Goal: Information Seeking & Learning: Check status

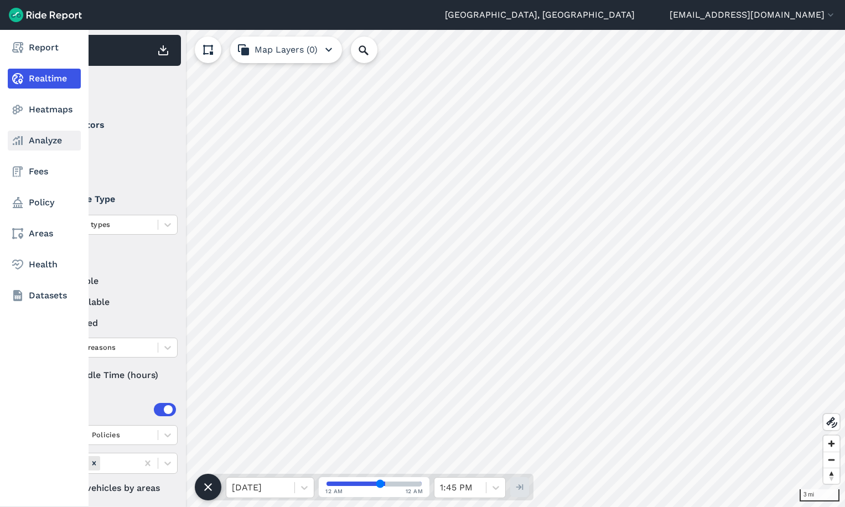
click at [28, 142] on link "Analyze" at bounding box center [44, 141] width 73 height 20
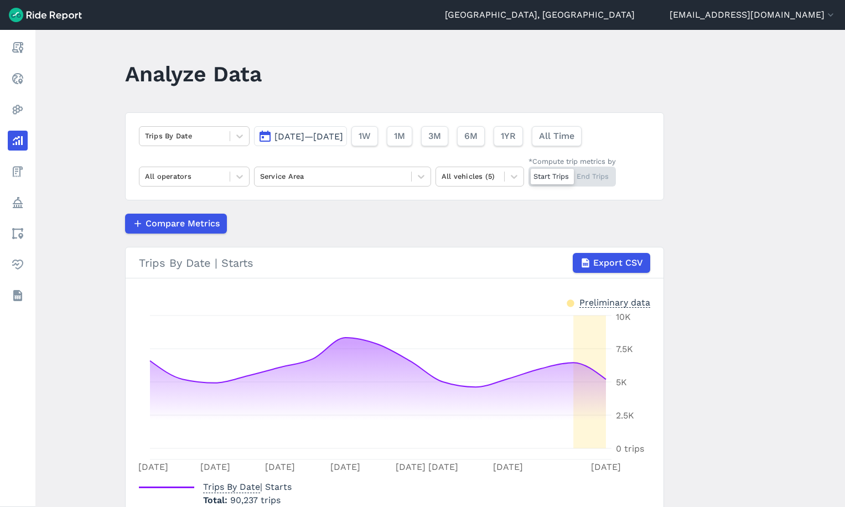
click at [301, 143] on button "[DATE]—[DATE]" at bounding box center [300, 136] width 93 height 20
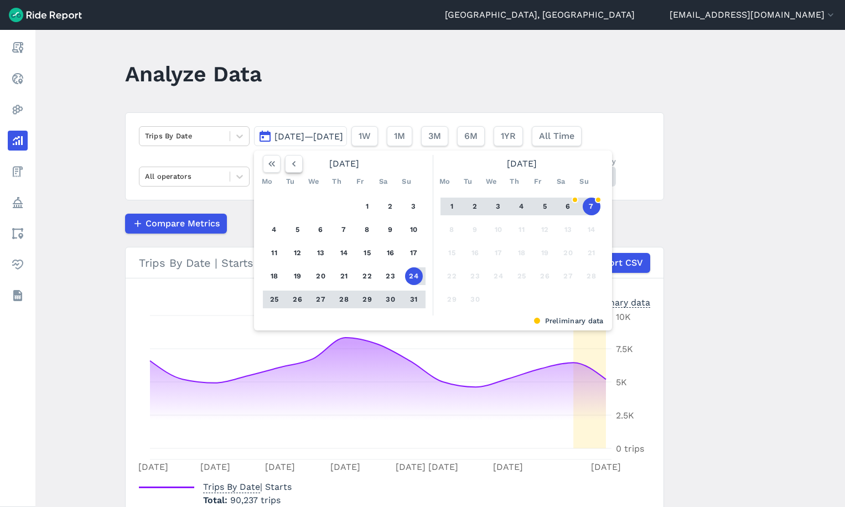
click at [292, 165] on use "button" at bounding box center [293, 164] width 3 height 6
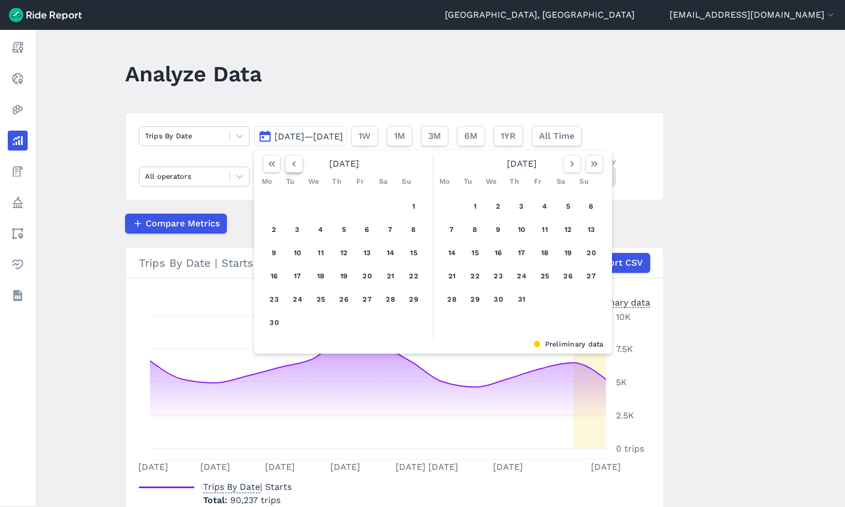
click at [292, 165] on use "button" at bounding box center [293, 164] width 3 height 6
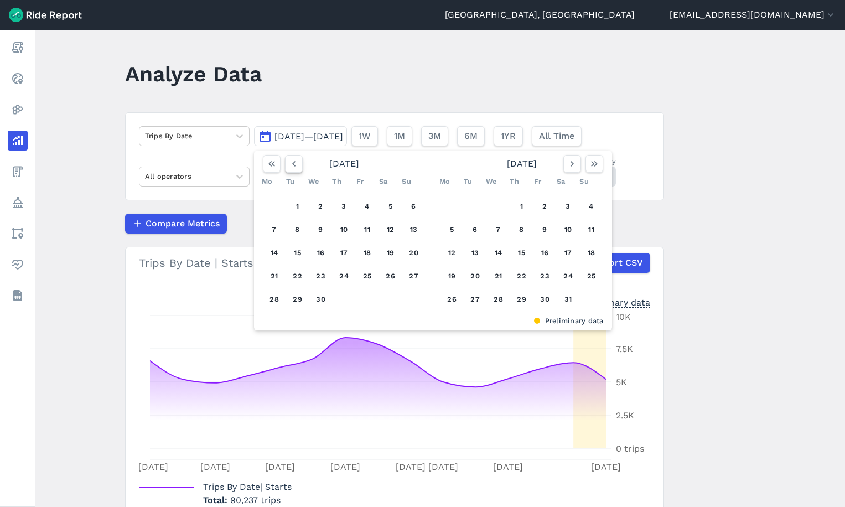
click at [292, 165] on use "button" at bounding box center [293, 164] width 3 height 6
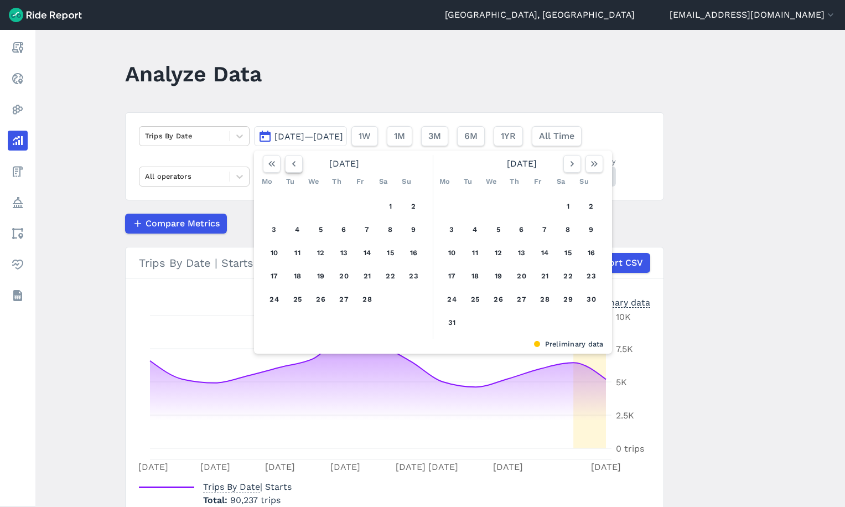
click at [292, 165] on use "button" at bounding box center [293, 164] width 3 height 6
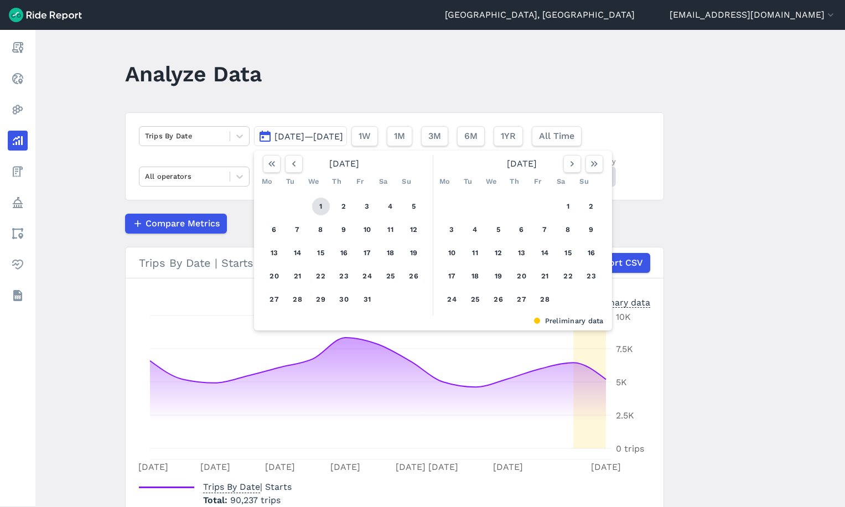
click at [322, 210] on button "1" at bounding box center [321, 207] width 18 height 18
click at [593, 166] on use "button" at bounding box center [594, 164] width 7 height 6
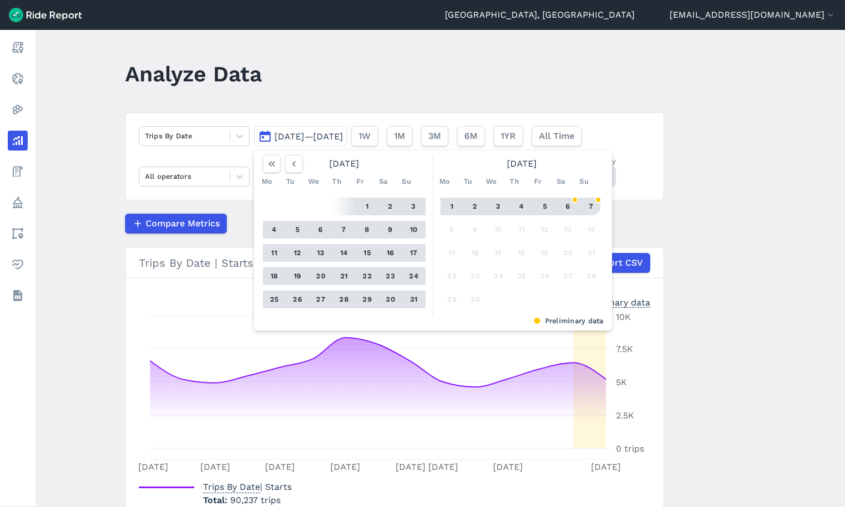
click at [589, 204] on button "7" at bounding box center [592, 207] width 18 height 18
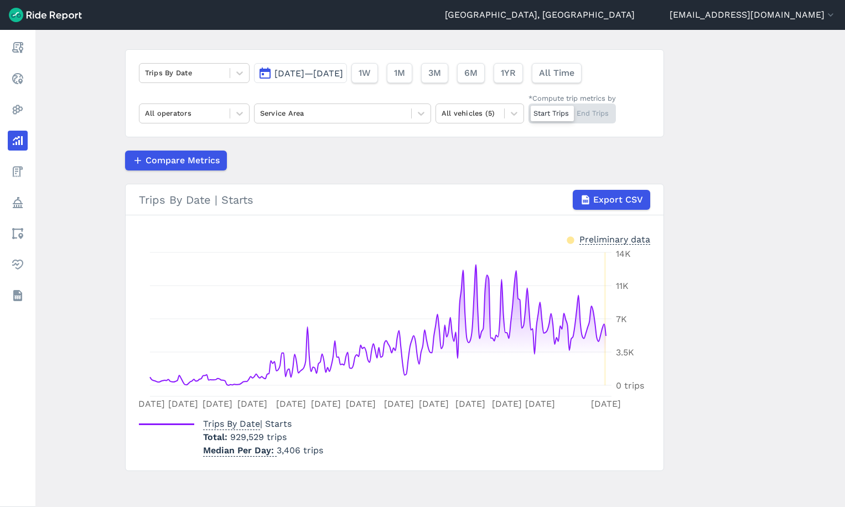
scroll to position [67, 0]
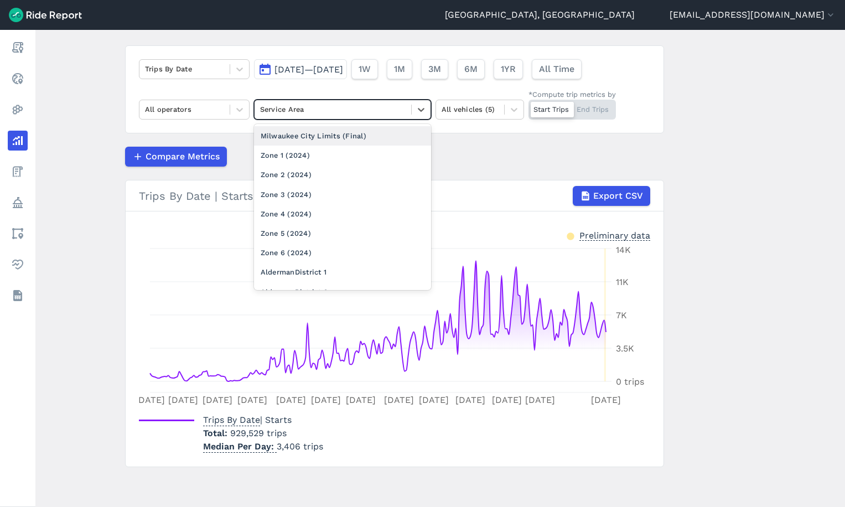
click at [320, 118] on div "Service Area" at bounding box center [333, 109] width 157 height 17
click at [314, 136] on div "Milwaukee City Limits (Final)" at bounding box center [342, 135] width 177 height 19
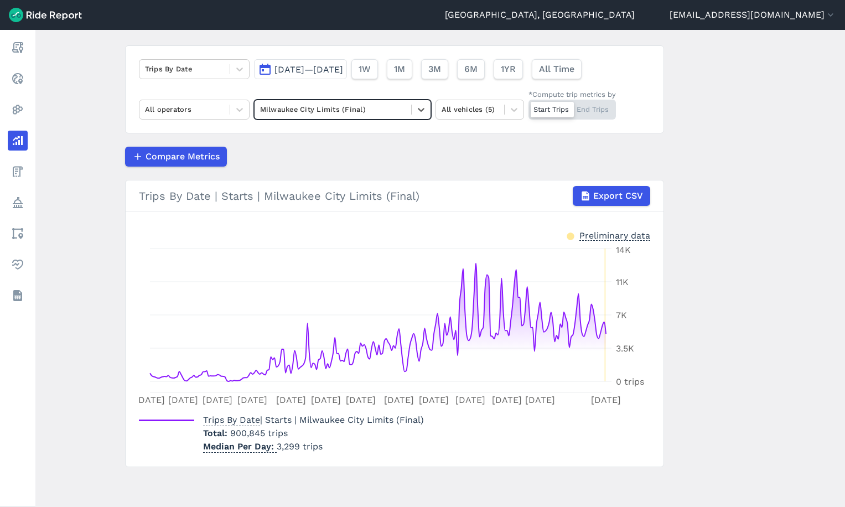
click at [327, 69] on span "[DATE]—[DATE]" at bounding box center [308, 69] width 69 height 11
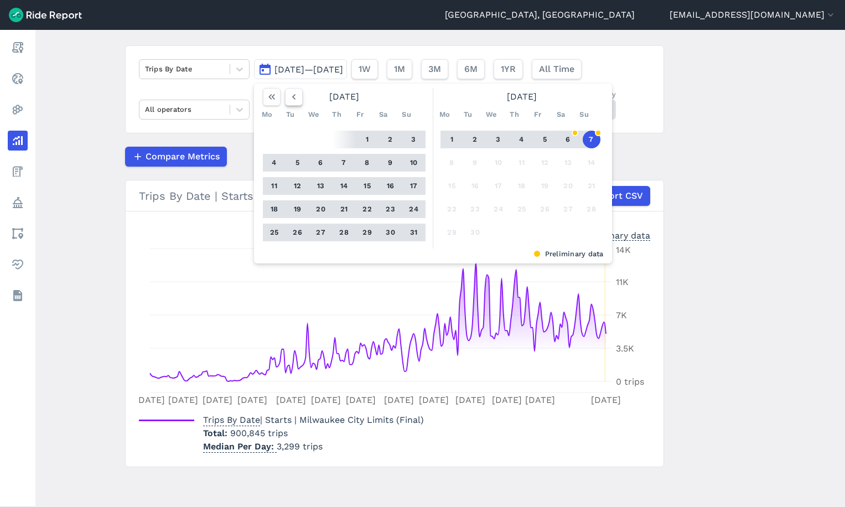
click at [296, 95] on icon "button" at bounding box center [293, 96] width 11 height 11
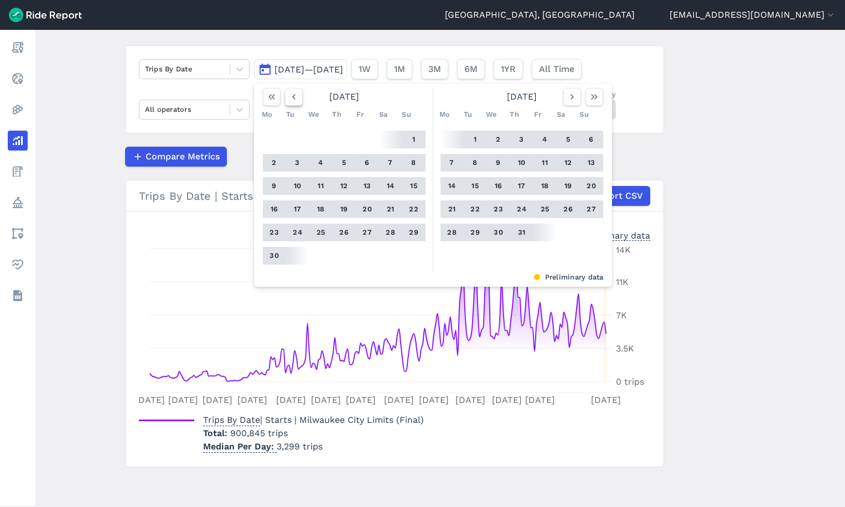
click at [296, 95] on icon "button" at bounding box center [293, 96] width 11 height 11
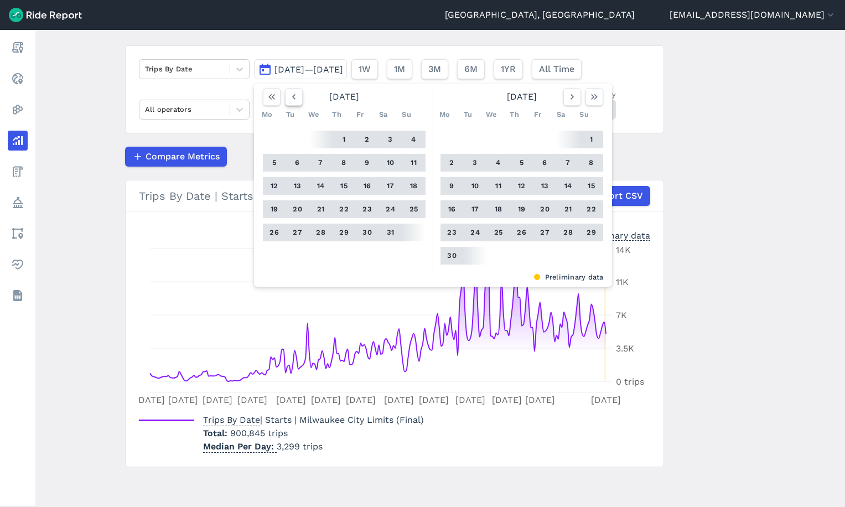
click at [296, 95] on icon "button" at bounding box center [293, 96] width 11 height 11
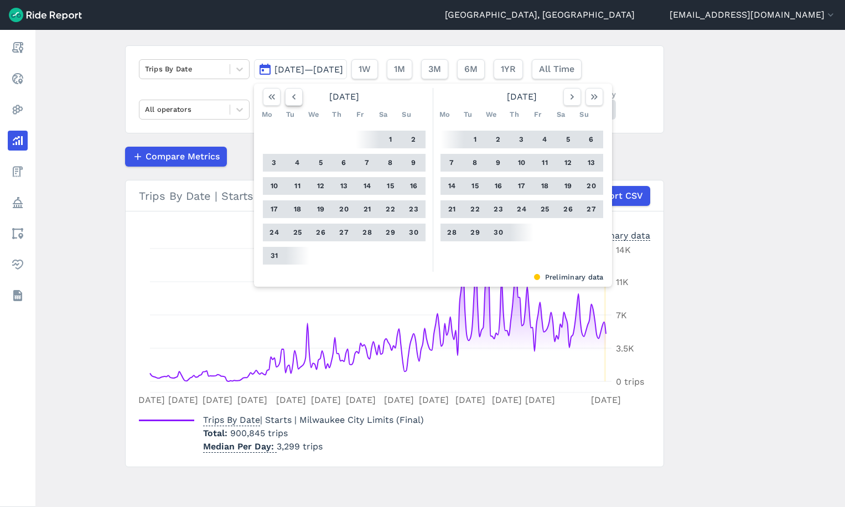
click at [296, 95] on icon "button" at bounding box center [293, 96] width 11 height 11
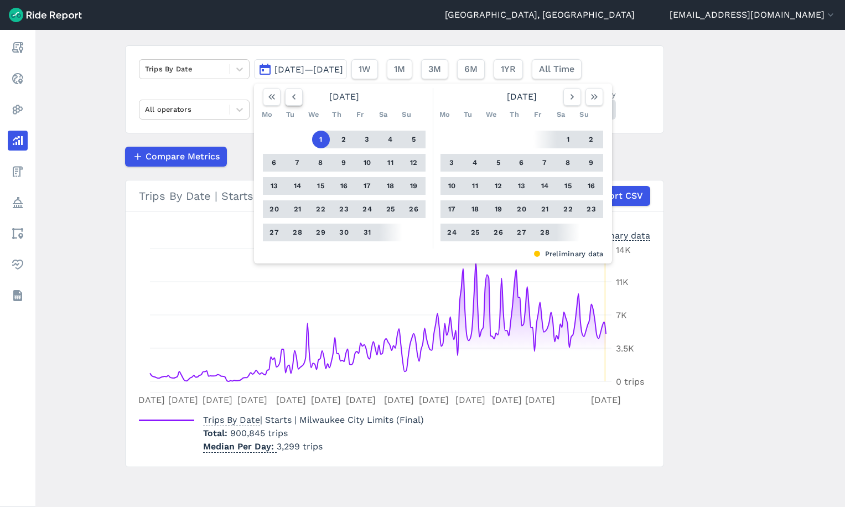
click at [296, 95] on icon "button" at bounding box center [293, 96] width 11 height 11
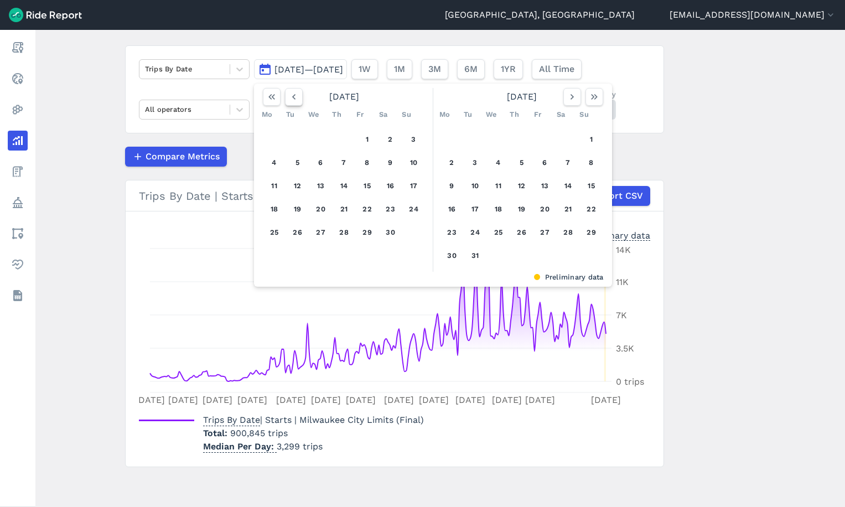
click at [296, 95] on icon "button" at bounding box center [293, 96] width 11 height 11
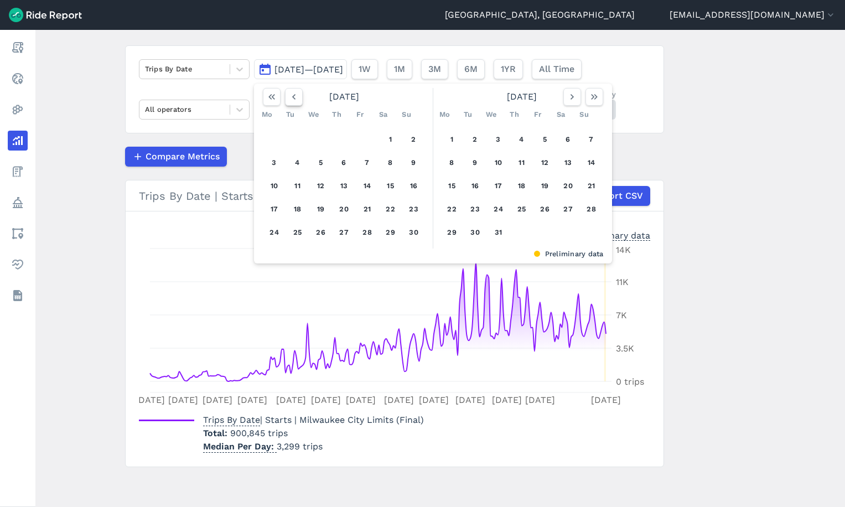
click at [296, 95] on icon "button" at bounding box center [293, 96] width 11 height 11
click at [366, 185] on button "17" at bounding box center [368, 186] width 18 height 18
click at [576, 101] on icon "button" at bounding box center [572, 96] width 11 height 11
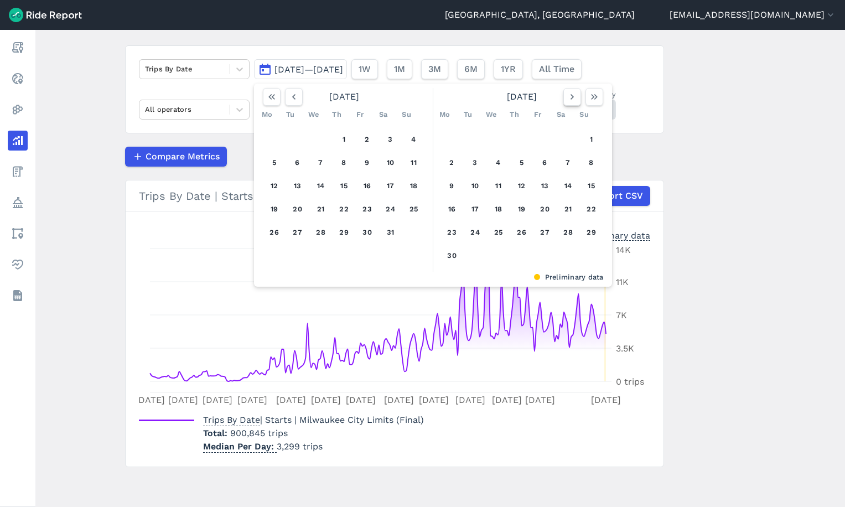
click at [576, 101] on icon "button" at bounding box center [572, 96] width 11 height 11
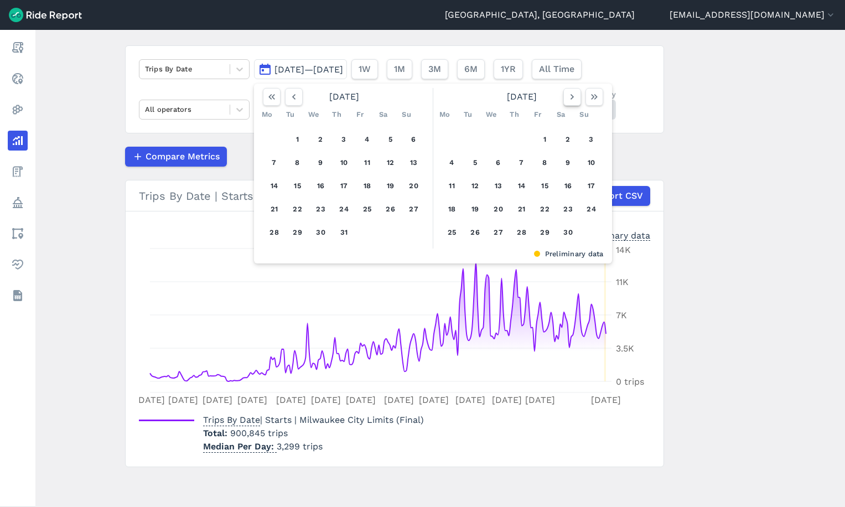
click at [576, 101] on icon "button" at bounding box center [572, 96] width 11 height 11
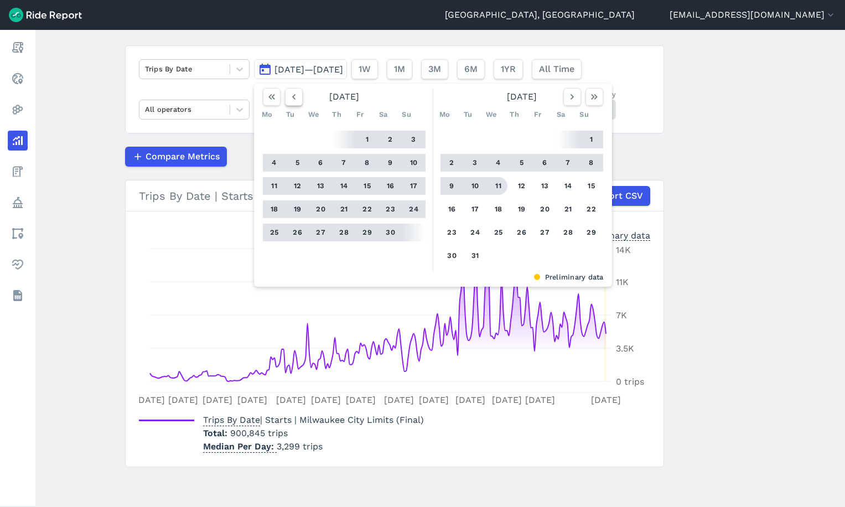
click at [290, 100] on icon "button" at bounding box center [293, 96] width 11 height 11
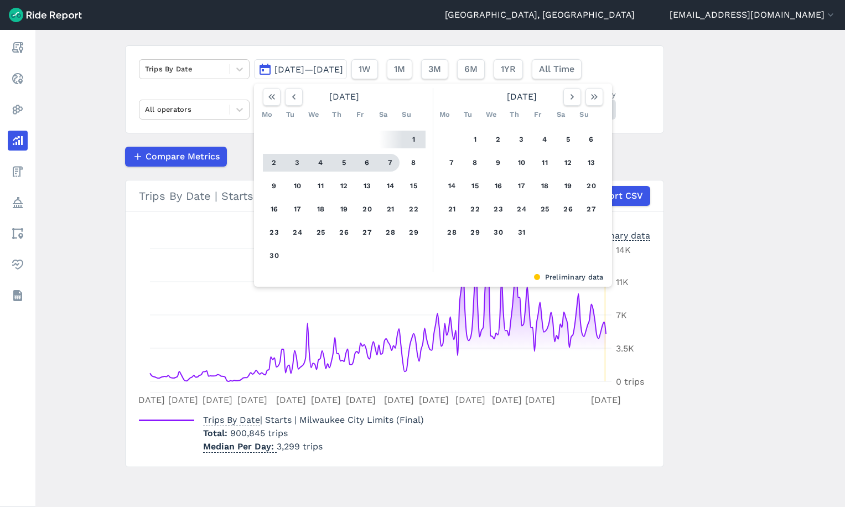
click at [386, 162] on button "7" at bounding box center [391, 163] width 18 height 18
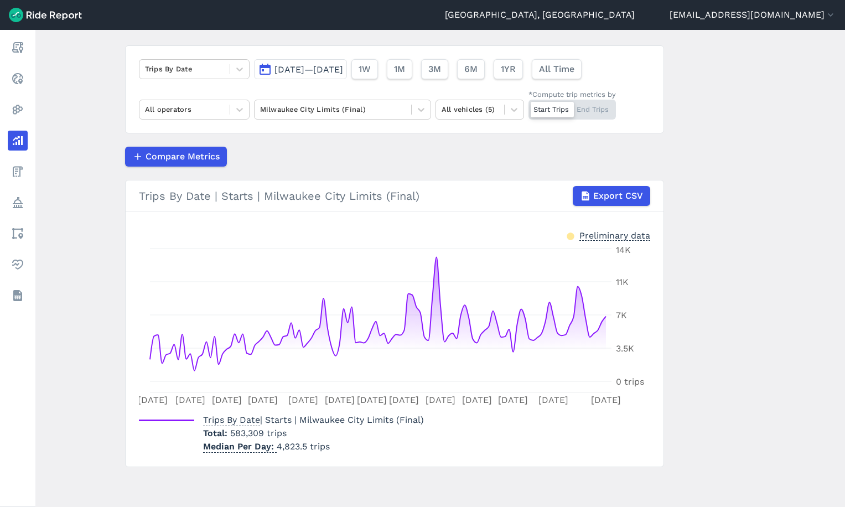
click at [343, 74] on span "[DATE]—[DATE]" at bounding box center [308, 69] width 69 height 11
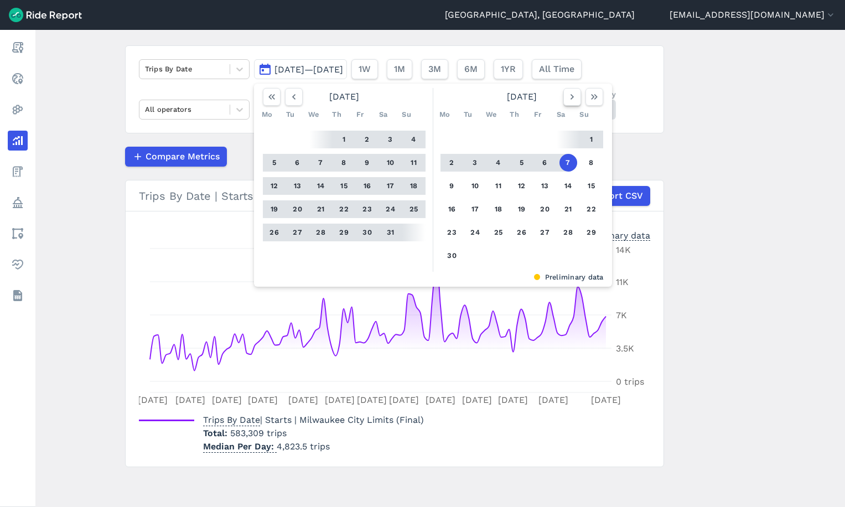
click at [571, 97] on use "button" at bounding box center [571, 97] width 3 height 6
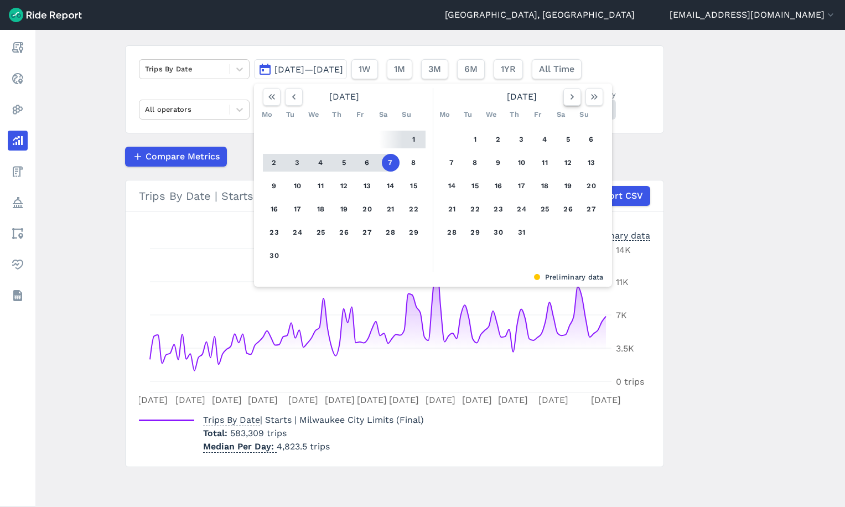
click at [571, 97] on use "button" at bounding box center [571, 97] width 3 height 6
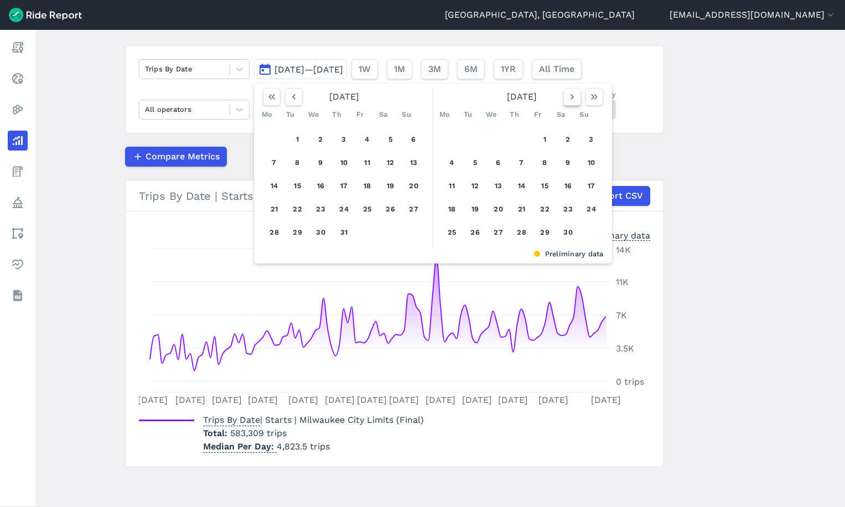
click at [571, 97] on use "button" at bounding box center [571, 97] width 3 height 6
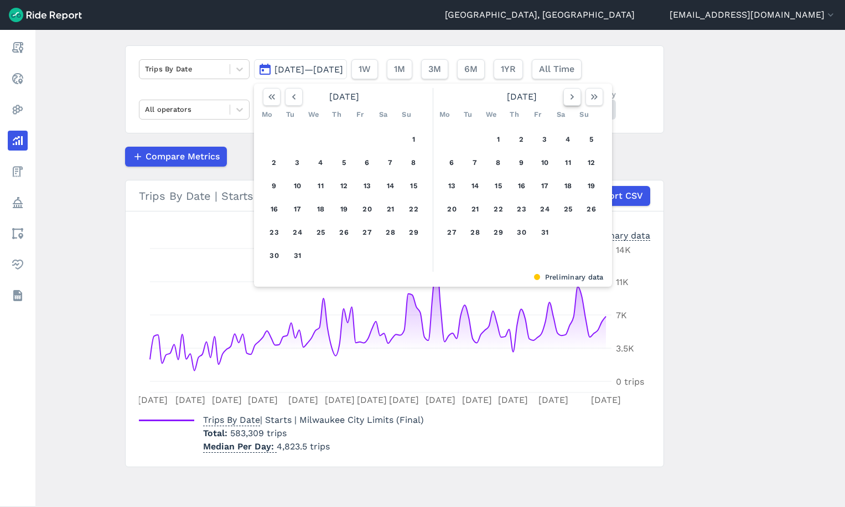
click at [571, 97] on use "button" at bounding box center [571, 97] width 3 height 6
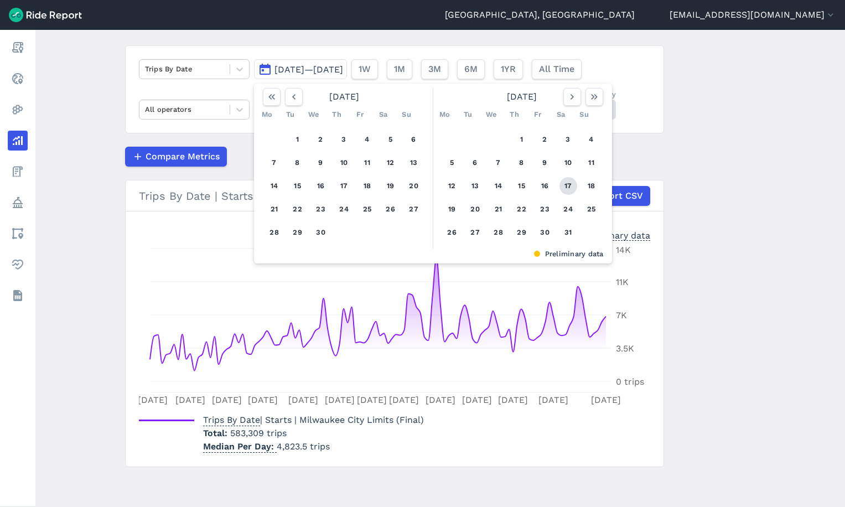
click at [563, 184] on button "17" at bounding box center [569, 186] width 18 height 18
click at [591, 97] on icon "button" at bounding box center [594, 96] width 11 height 11
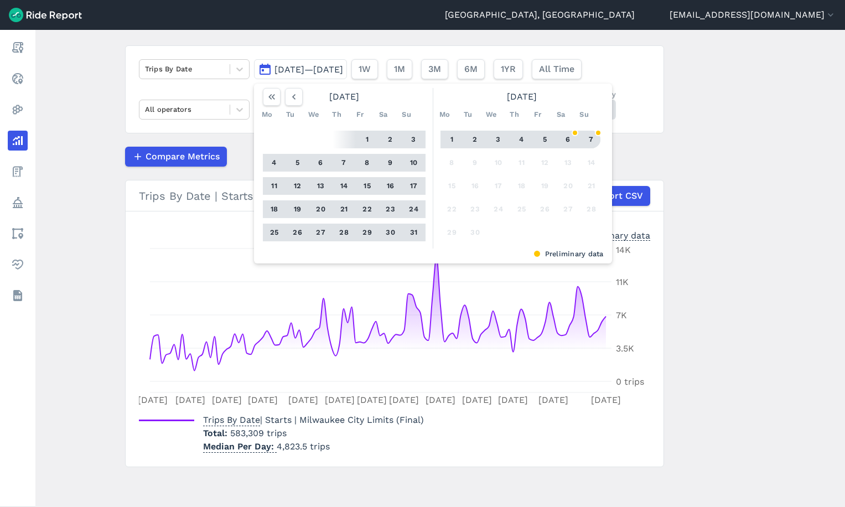
click at [589, 136] on button "7" at bounding box center [592, 140] width 18 height 18
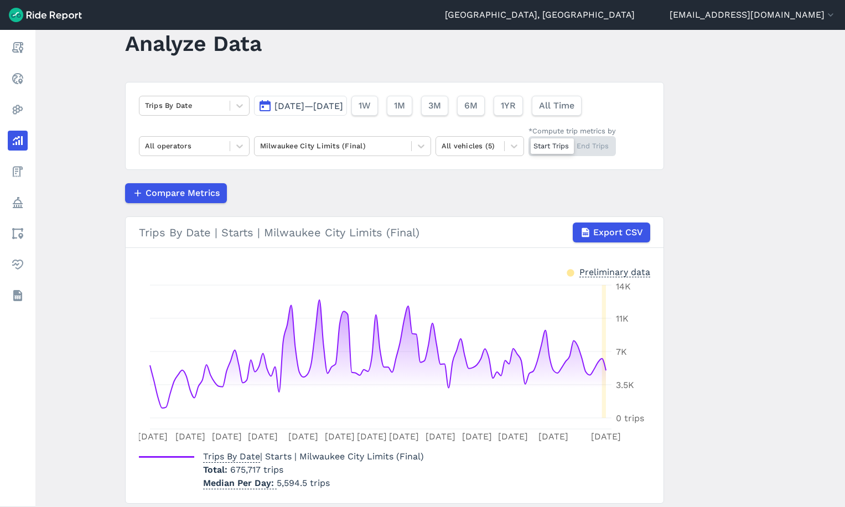
scroll to position [12, 0]
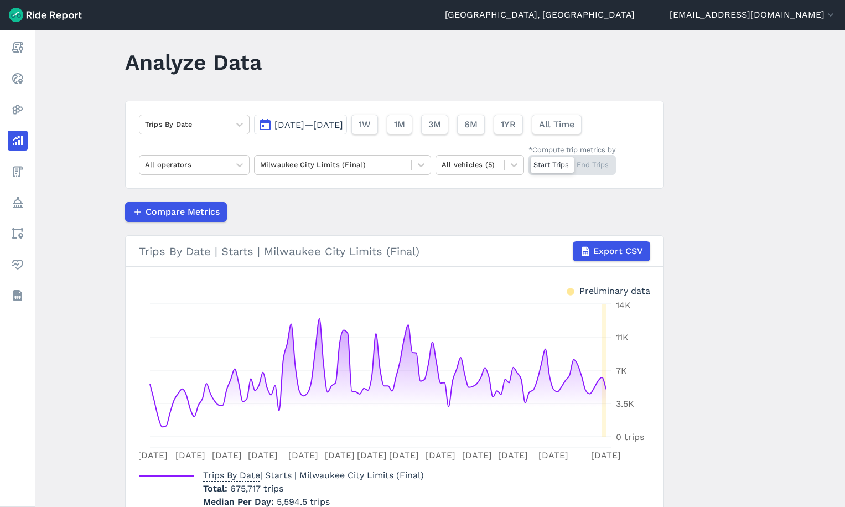
click at [327, 123] on span "[DATE]—[DATE]" at bounding box center [308, 125] width 69 height 11
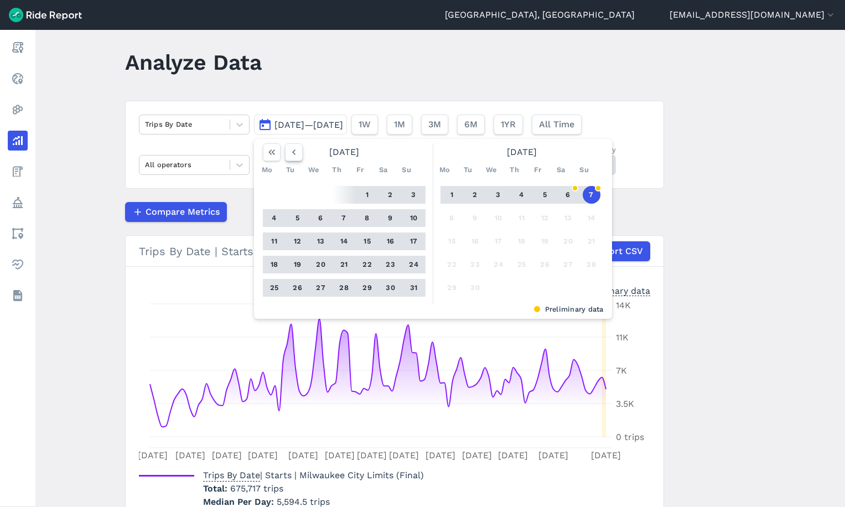
click at [290, 153] on icon "button" at bounding box center [293, 152] width 11 height 11
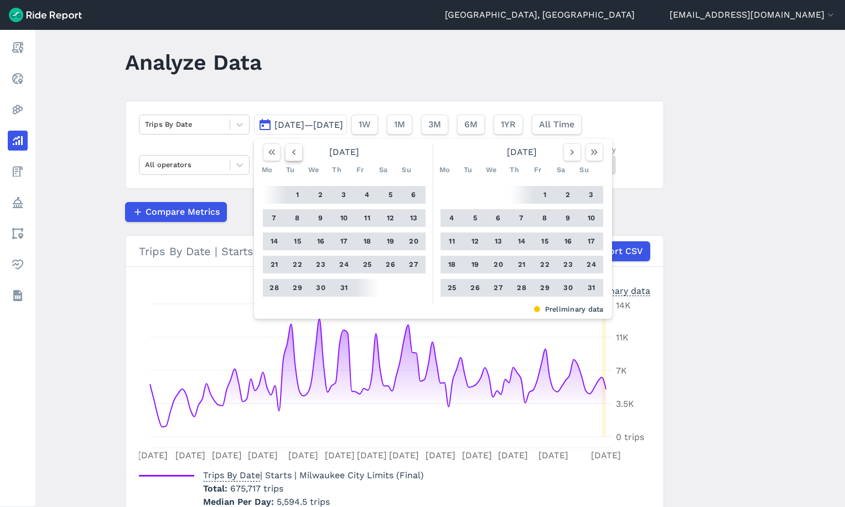
click at [290, 153] on icon "button" at bounding box center [293, 152] width 11 height 11
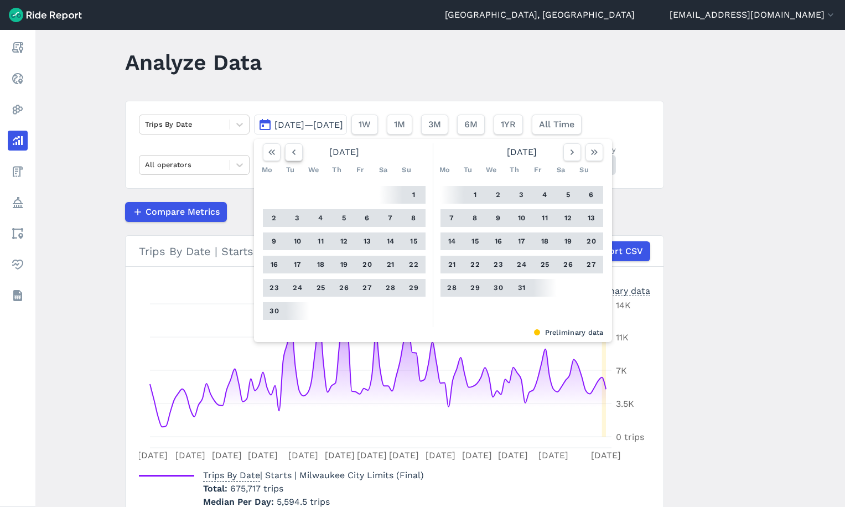
click at [290, 153] on icon "button" at bounding box center [293, 152] width 11 height 11
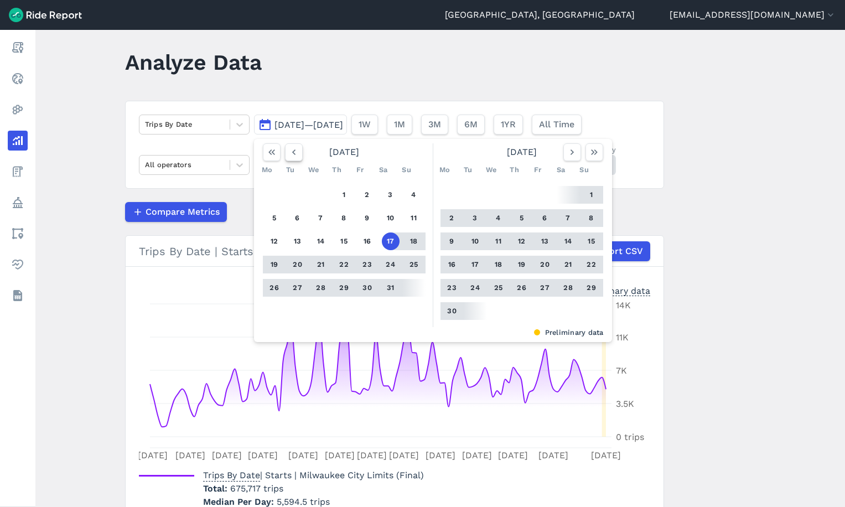
click at [290, 153] on icon "button" at bounding box center [293, 152] width 11 height 11
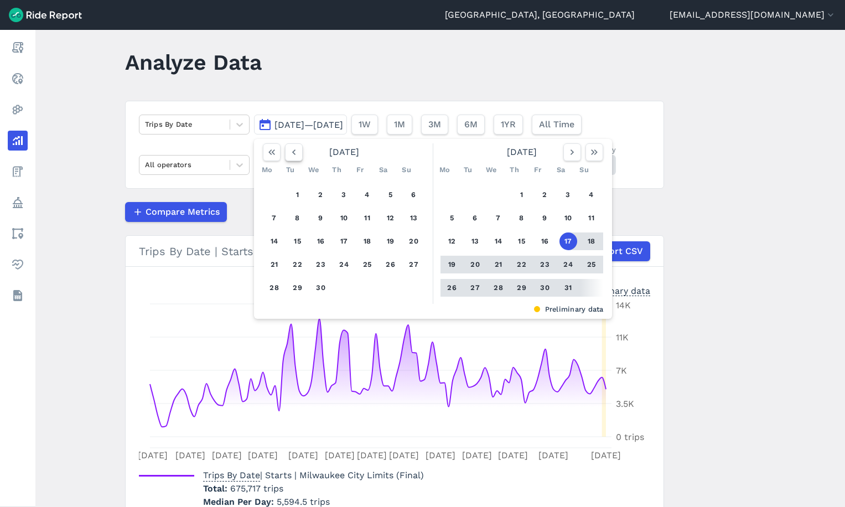
click at [290, 153] on icon "button" at bounding box center [293, 152] width 11 height 11
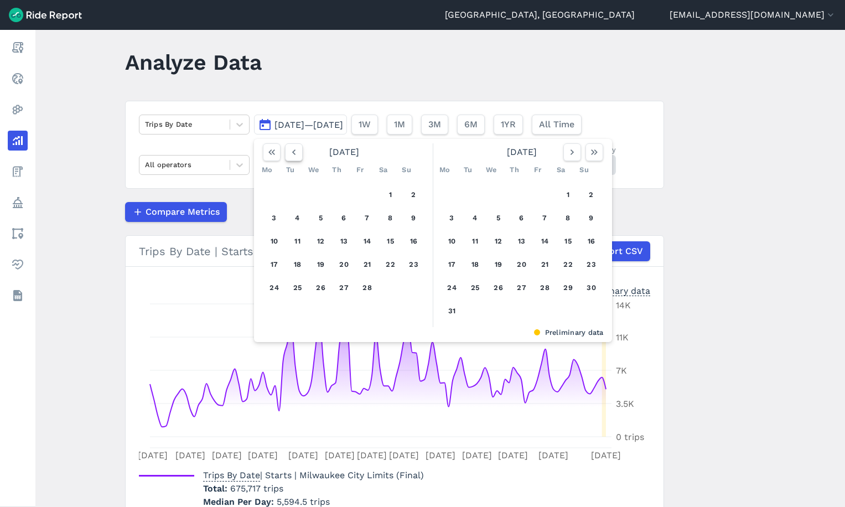
click at [290, 153] on icon "button" at bounding box center [293, 152] width 11 height 11
click at [323, 196] on button "1" at bounding box center [321, 195] width 18 height 18
click at [589, 152] on icon "button" at bounding box center [594, 152] width 11 height 11
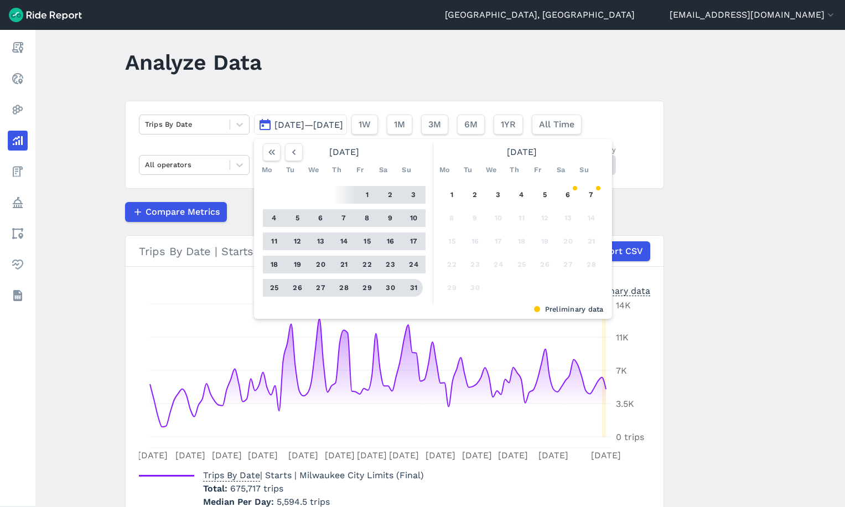
click at [411, 286] on button "31" at bounding box center [414, 288] width 18 height 18
